Goal: Obtain resource: Download file/media

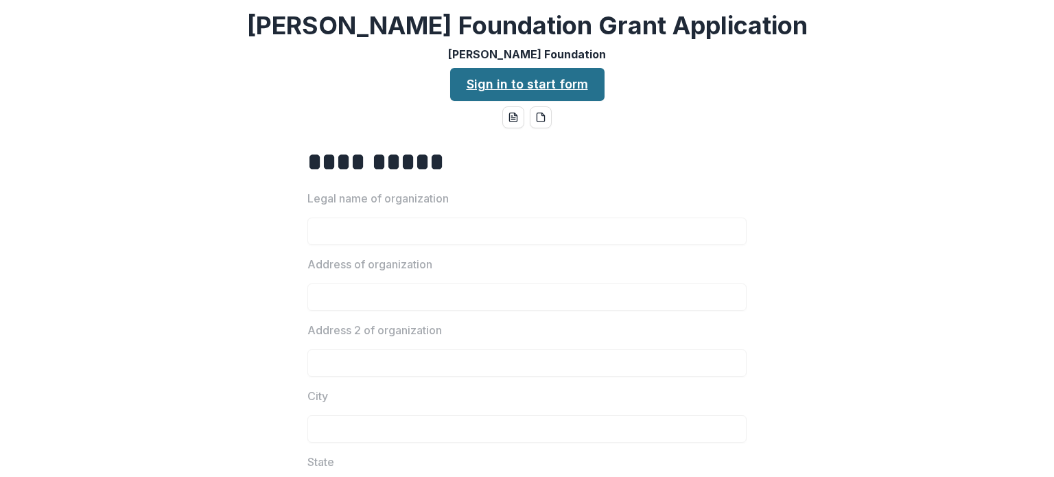
click at [485, 86] on link "Sign in to start form" at bounding box center [527, 84] width 154 height 33
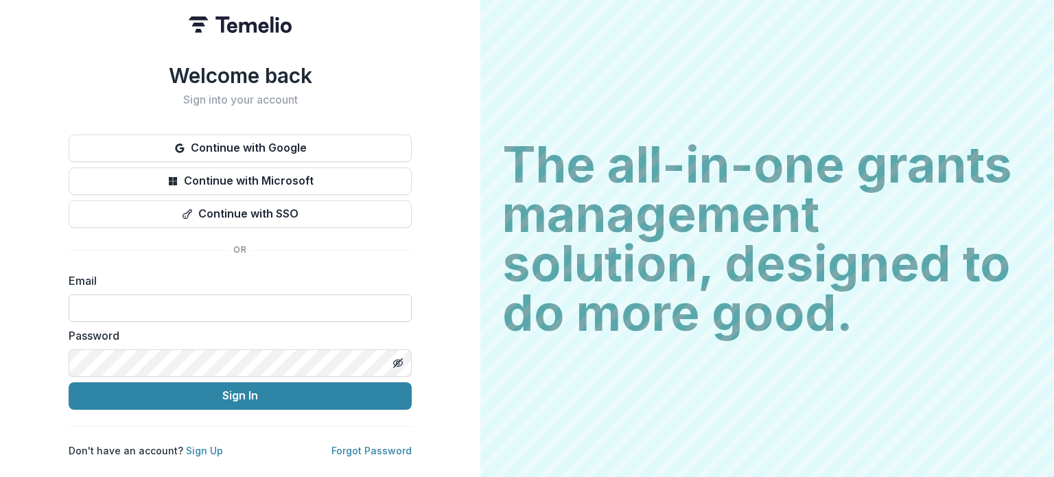
click at [154, 307] on input at bounding box center [240, 307] width 343 height 27
type input "**********"
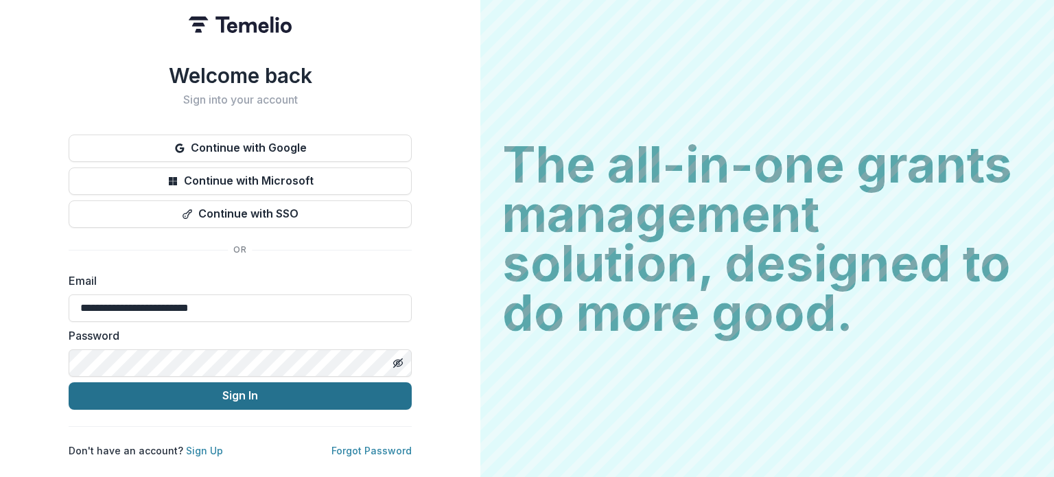
click at [165, 397] on button "Sign In" at bounding box center [240, 395] width 343 height 27
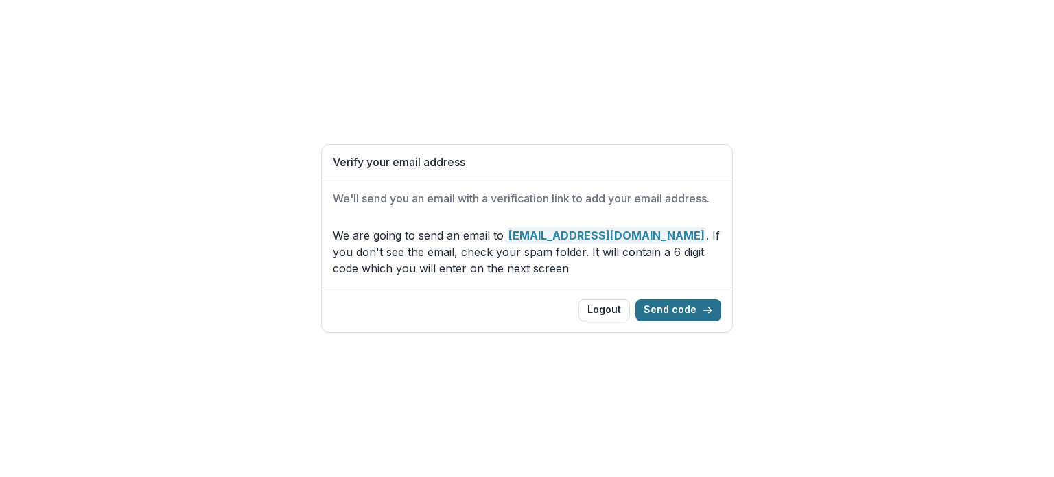
click at [673, 312] on button "Send code" at bounding box center [679, 310] width 86 height 22
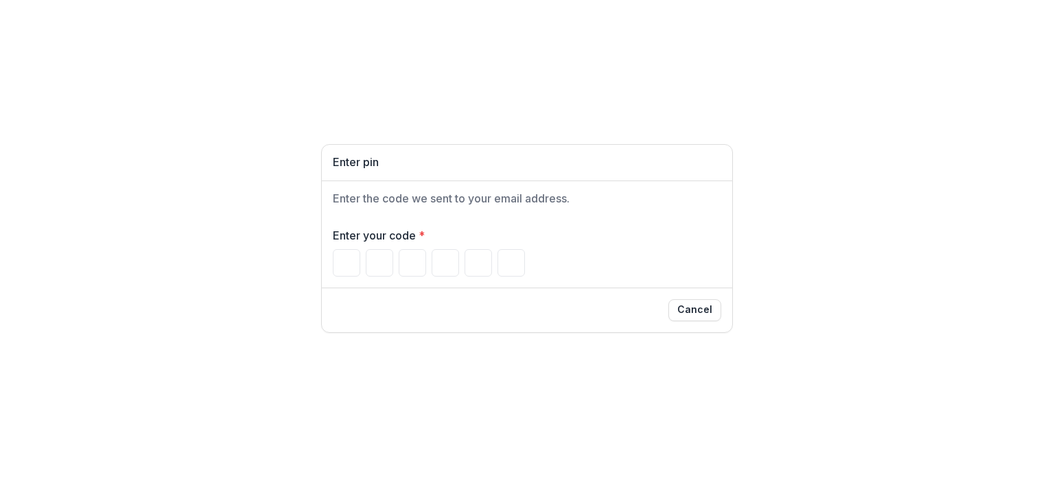
type input "*"
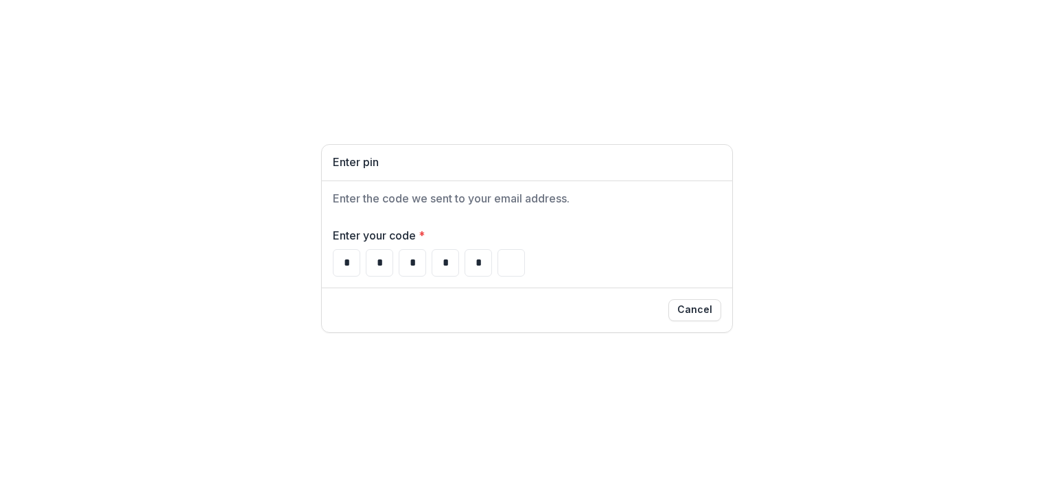
type input "*"
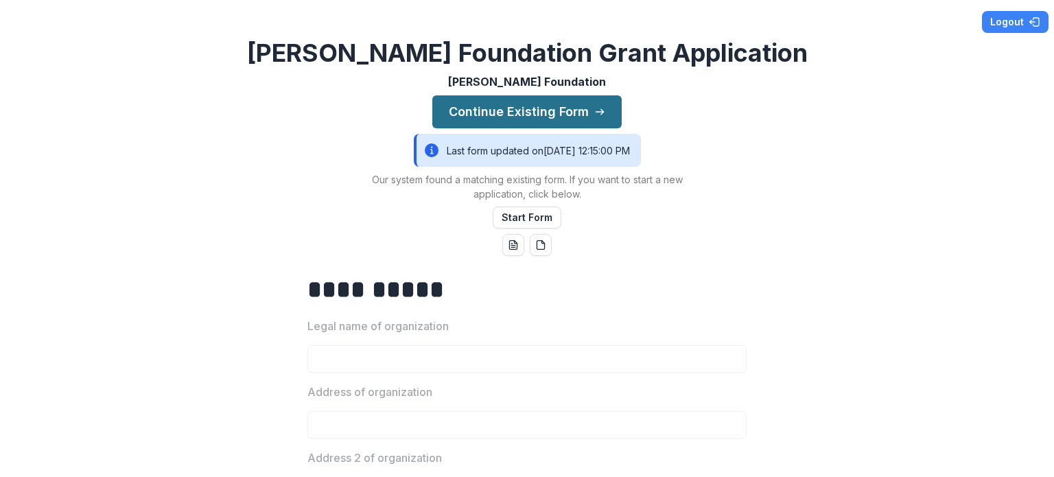
click at [515, 105] on button "Continue Existing Form" at bounding box center [526, 111] width 189 height 33
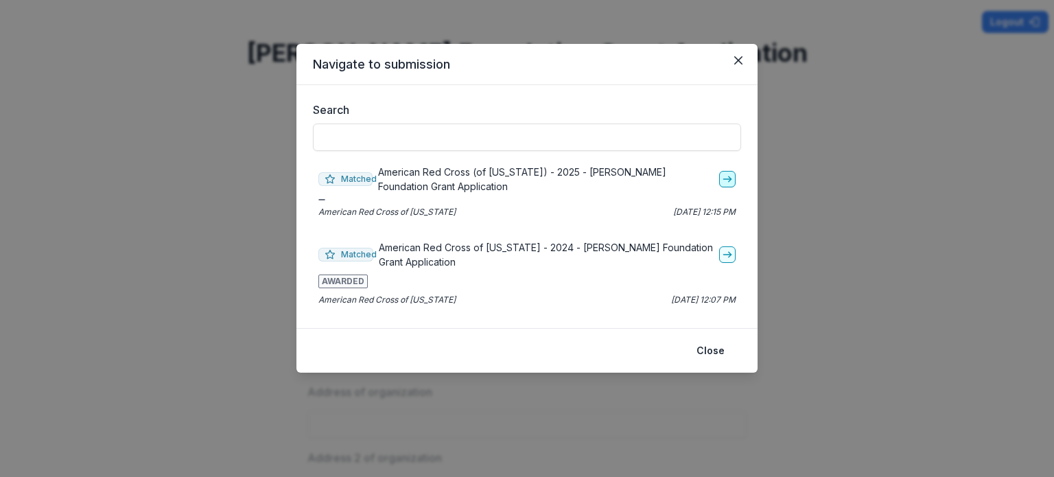
click at [726, 180] on icon "go-to" at bounding box center [727, 179] width 11 height 11
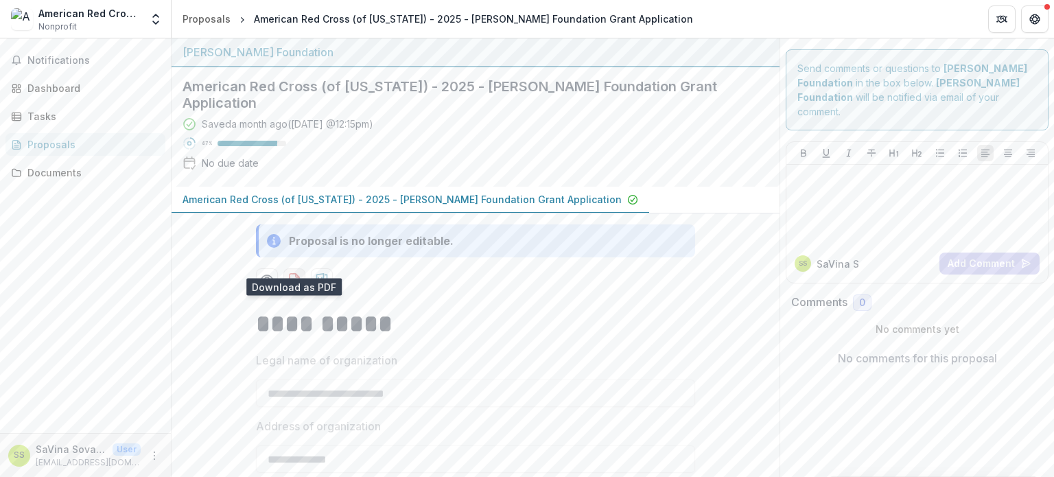
click at [291, 273] on icon "download-proposal" at bounding box center [295, 280] width 14 height 14
click at [59, 170] on div "Documents" at bounding box center [90, 172] width 127 height 14
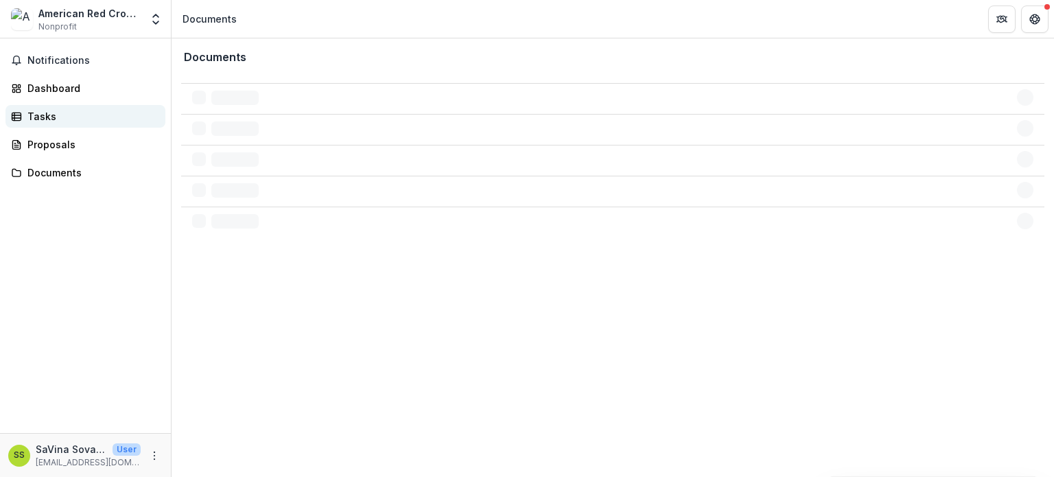
click at [42, 115] on div "Tasks" at bounding box center [90, 116] width 127 height 14
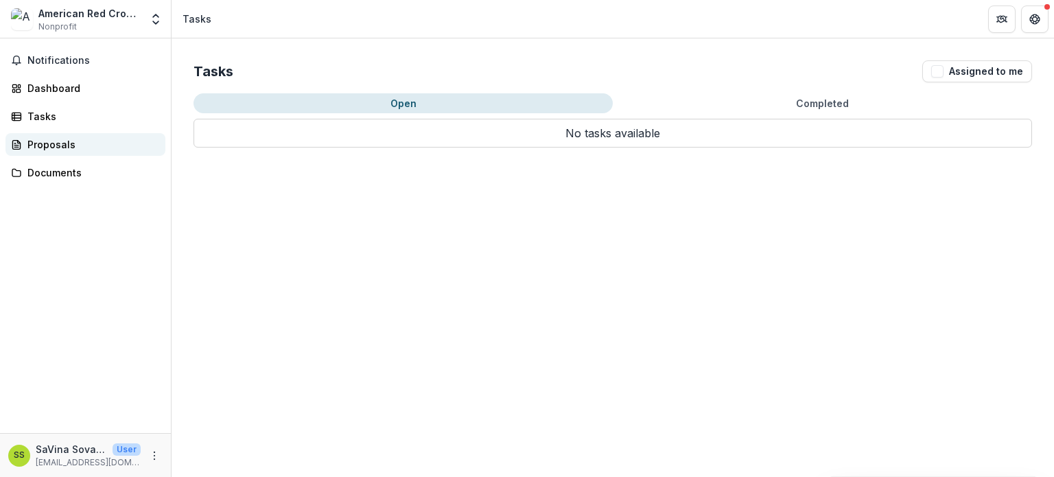
click at [35, 141] on div "Proposals" at bounding box center [90, 144] width 127 height 14
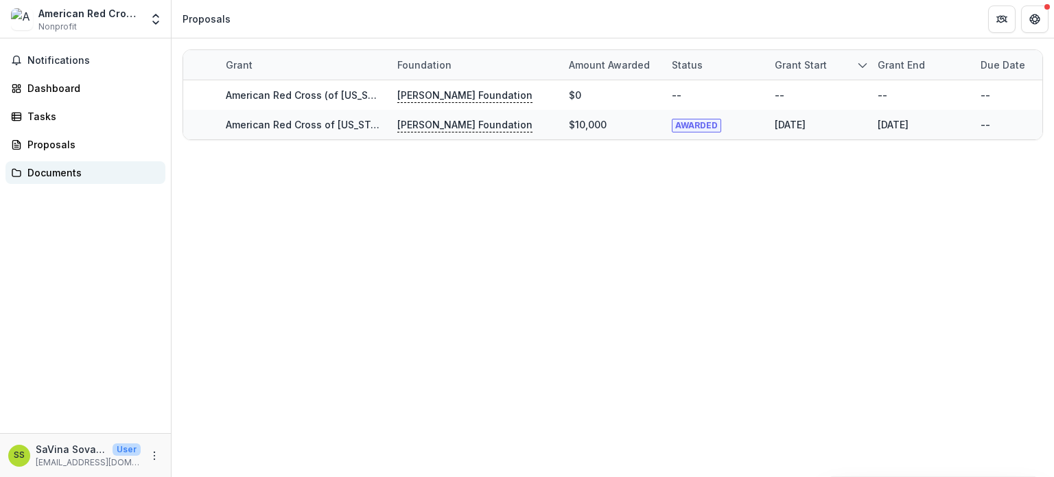
click at [34, 174] on div "Documents" at bounding box center [90, 172] width 127 height 14
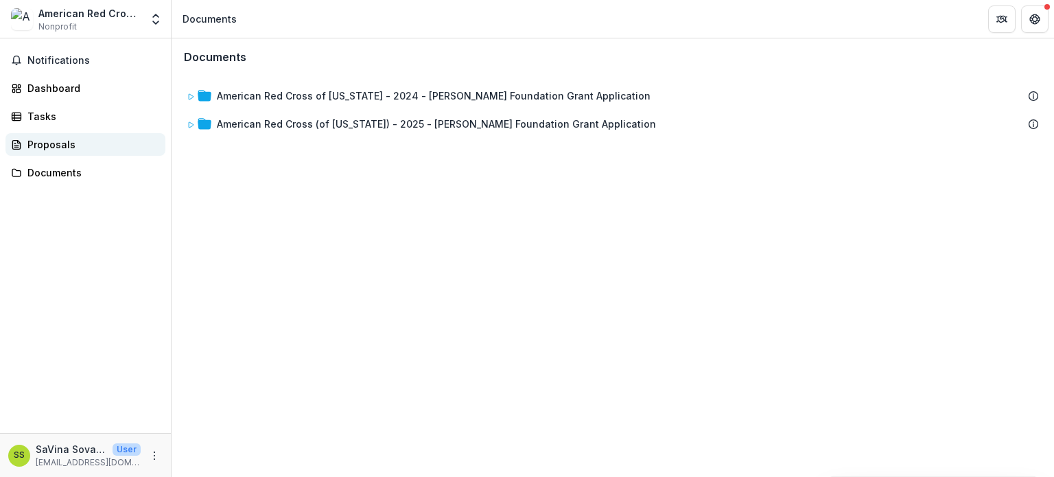
click at [47, 150] on div "Proposals" at bounding box center [90, 144] width 127 height 14
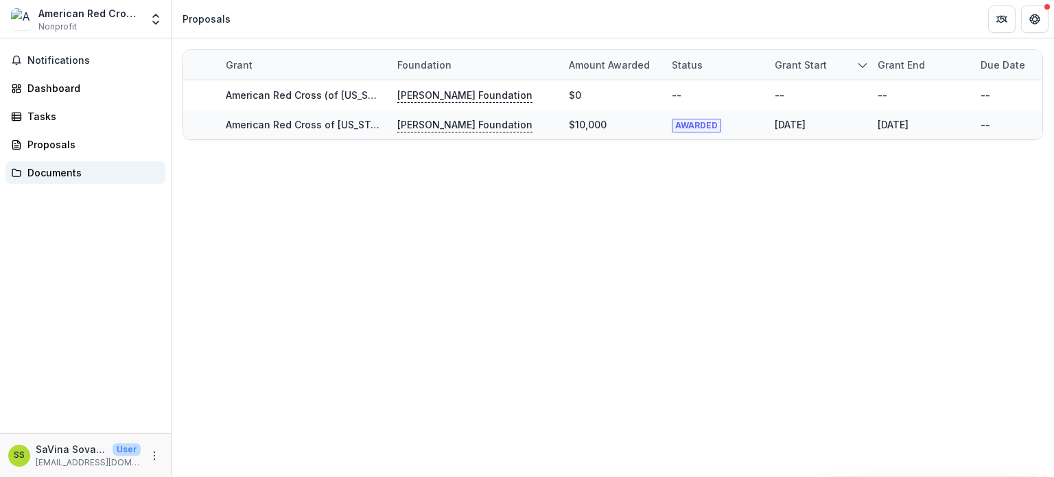
click at [44, 165] on div "Documents" at bounding box center [90, 172] width 127 height 14
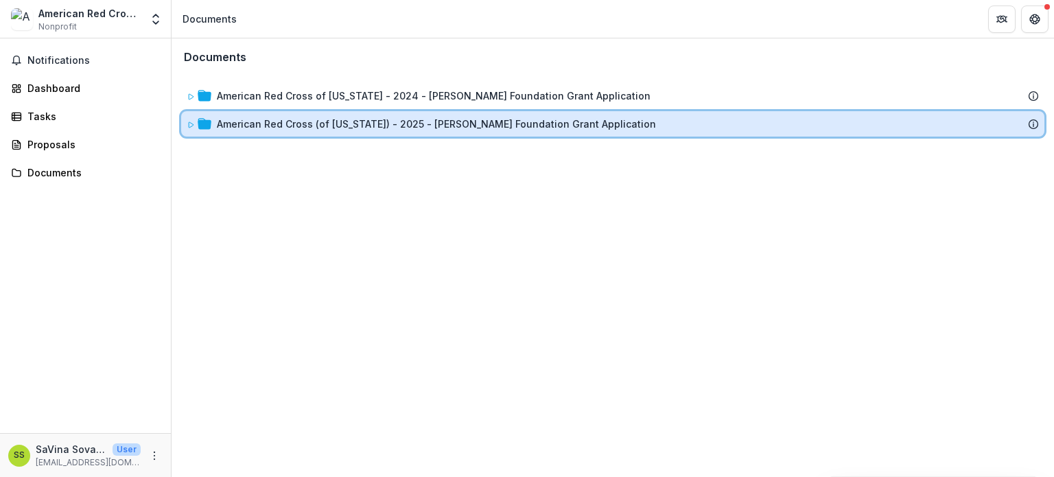
click at [187, 124] on icon at bounding box center [191, 125] width 8 height 8
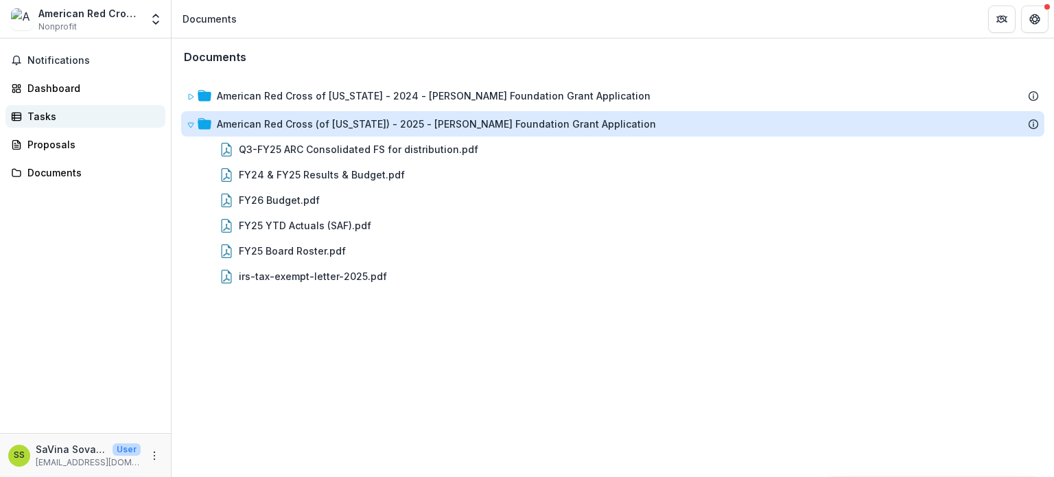
click at [38, 115] on div "Tasks" at bounding box center [90, 116] width 127 height 14
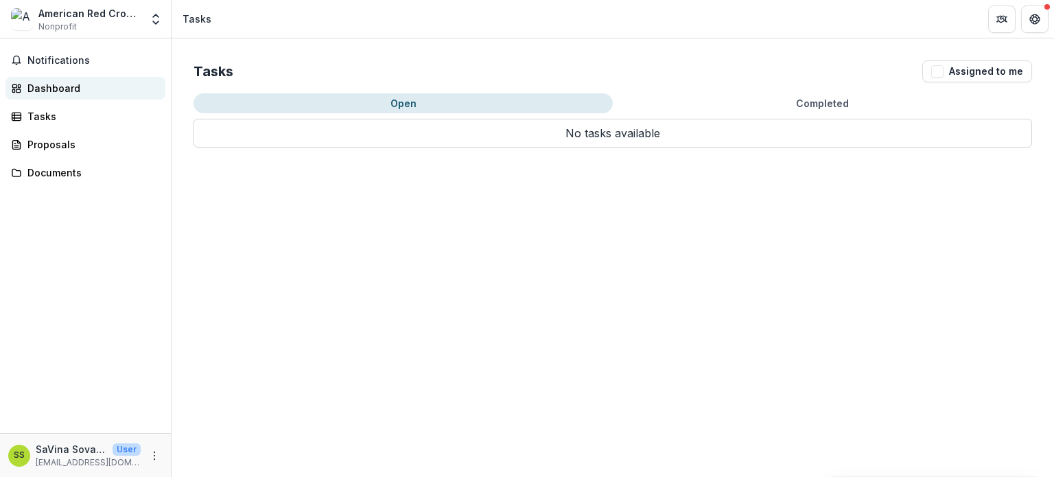
click at [49, 89] on div "Dashboard" at bounding box center [90, 88] width 127 height 14
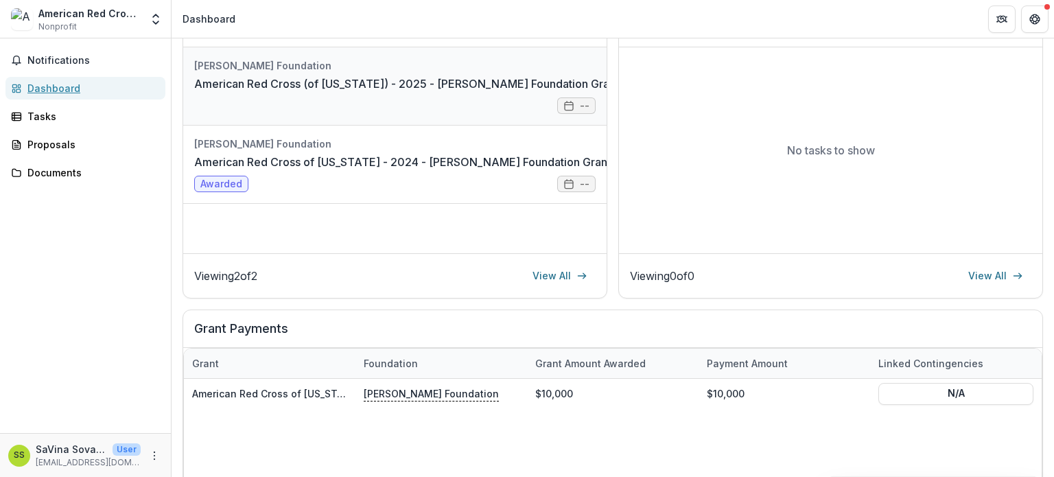
scroll to position [119, 0]
